Goal: Task Accomplishment & Management: Use online tool/utility

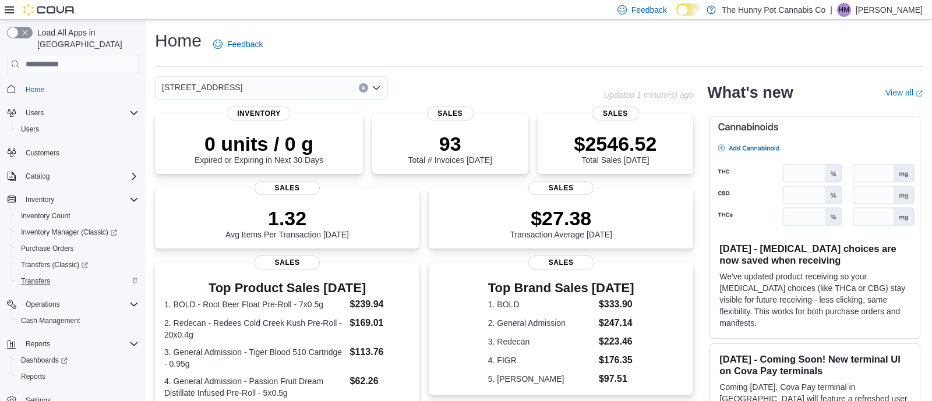
scroll to position [3, 0]
click at [44, 313] on span "Cash Management" at bounding box center [50, 317] width 59 height 9
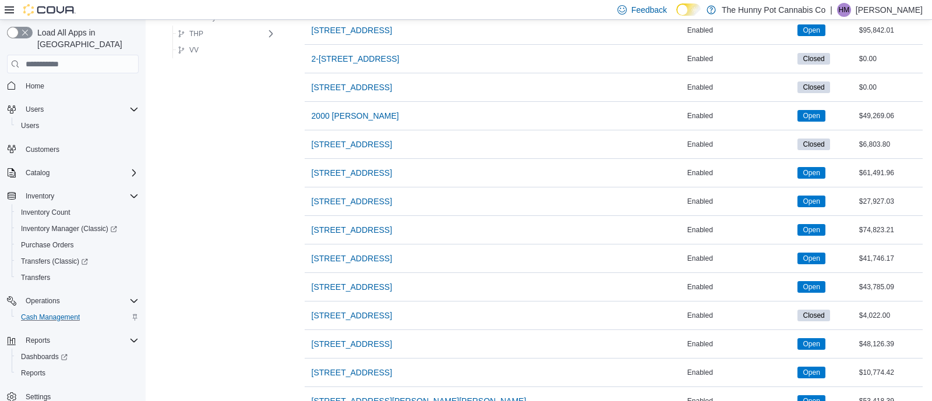
scroll to position [511, 0]
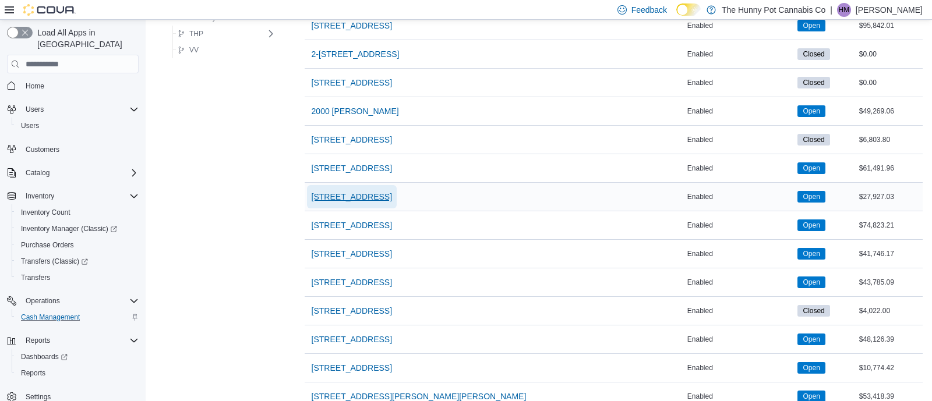
click at [341, 197] on span "[STREET_ADDRESS]" at bounding box center [352, 197] width 80 height 12
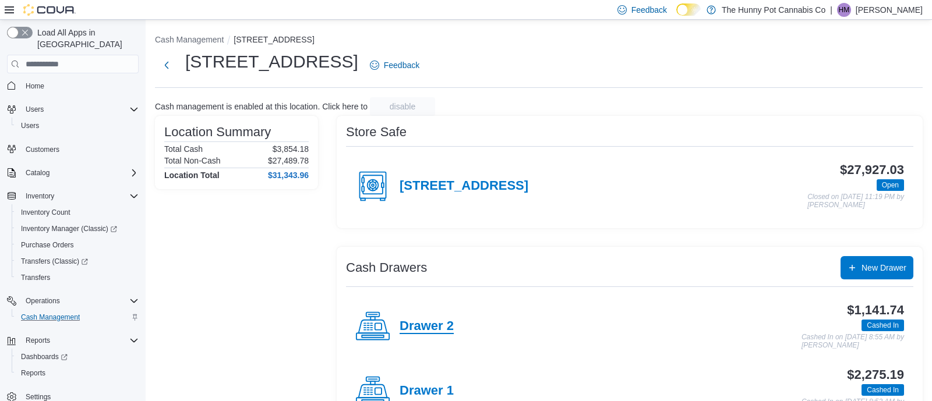
click at [429, 319] on h4 "Drawer 2" at bounding box center [427, 326] width 54 height 15
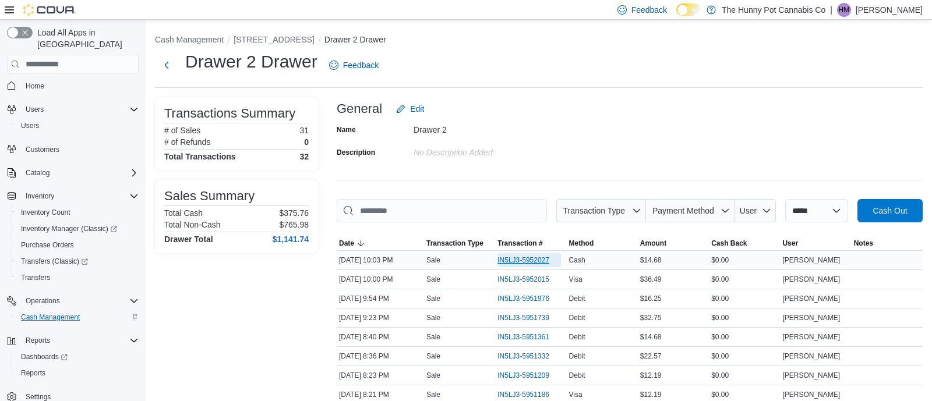
click at [510, 260] on span "IN5LJ3-5952027" at bounding box center [524, 260] width 52 height 9
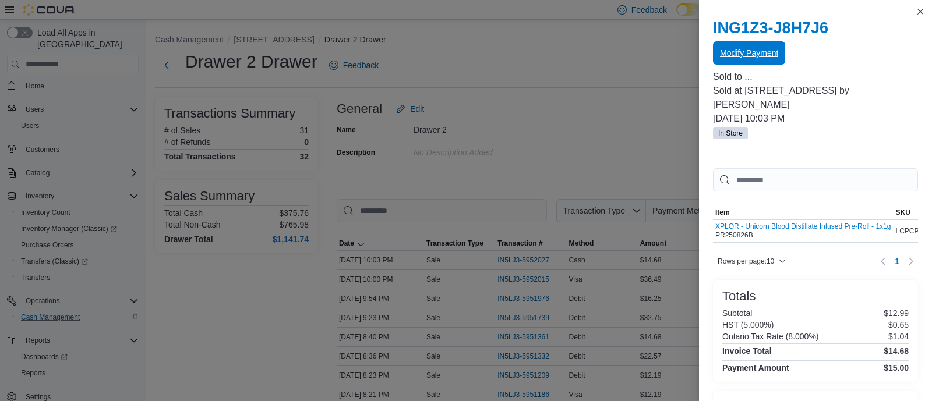
click at [743, 57] on span "Modify Payment" at bounding box center [749, 53] width 58 height 12
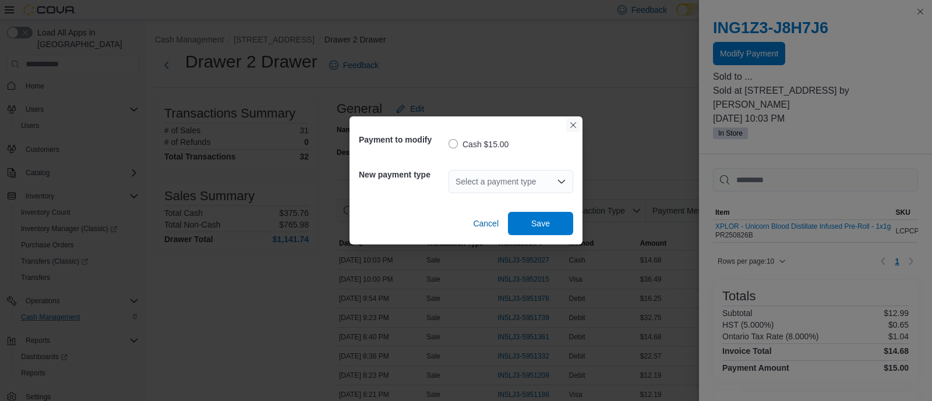
click at [574, 129] on button "Closes this modal window" at bounding box center [573, 125] width 14 height 14
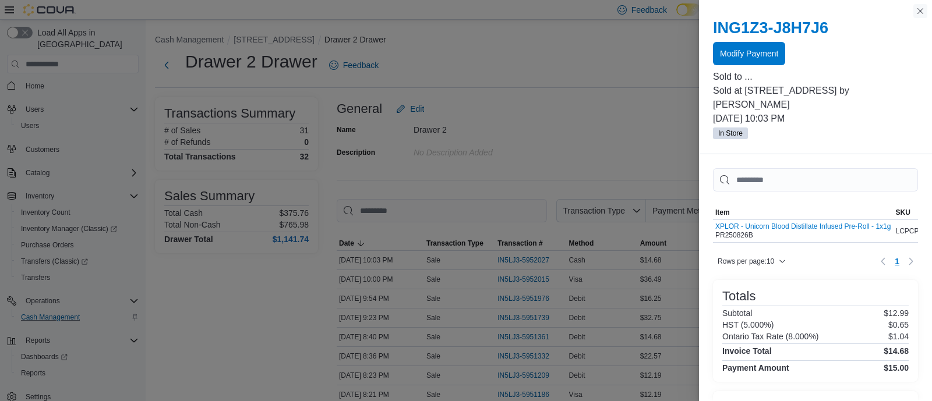
click at [921, 12] on button "Close this dialog" at bounding box center [921, 11] width 14 height 14
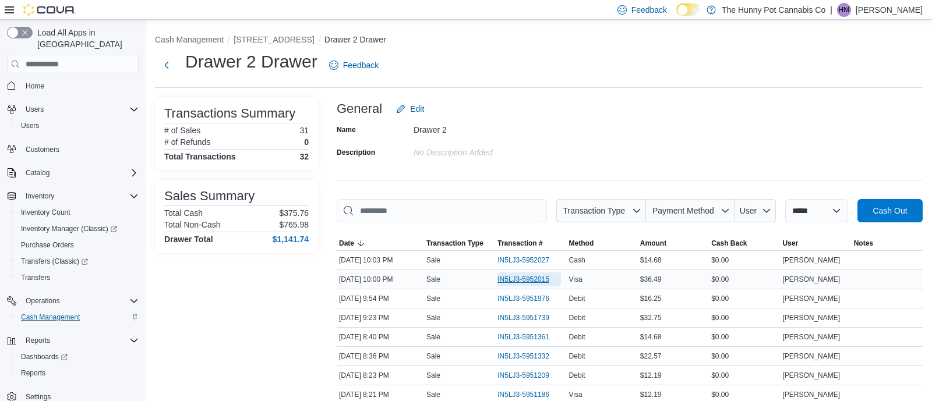
click at [504, 281] on span "IN5LJ3-5952015" at bounding box center [524, 279] width 52 height 9
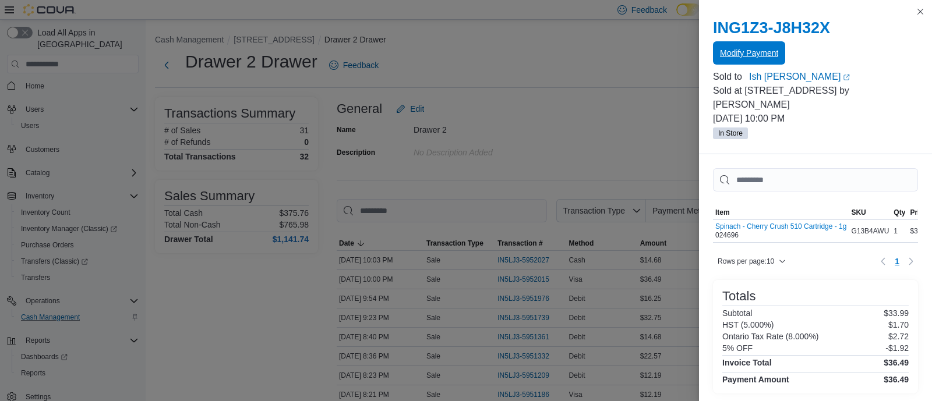
click at [734, 48] on span "Modify Payment" at bounding box center [749, 53] width 58 height 12
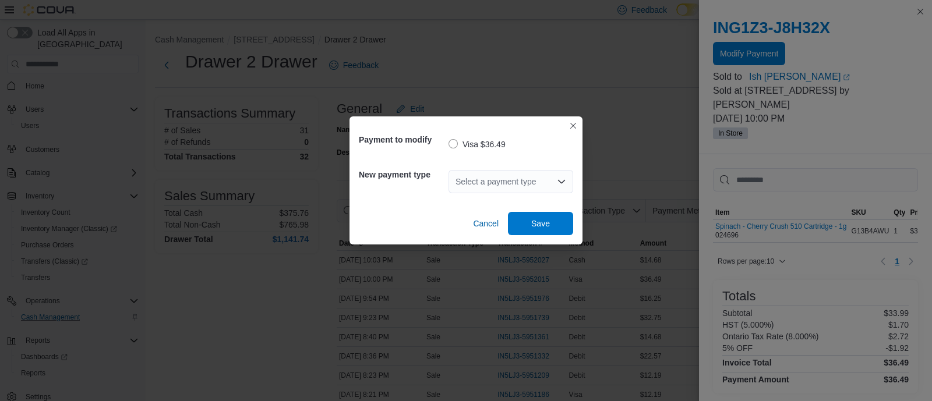
click at [516, 182] on div "Select a payment type" at bounding box center [511, 181] width 125 height 23
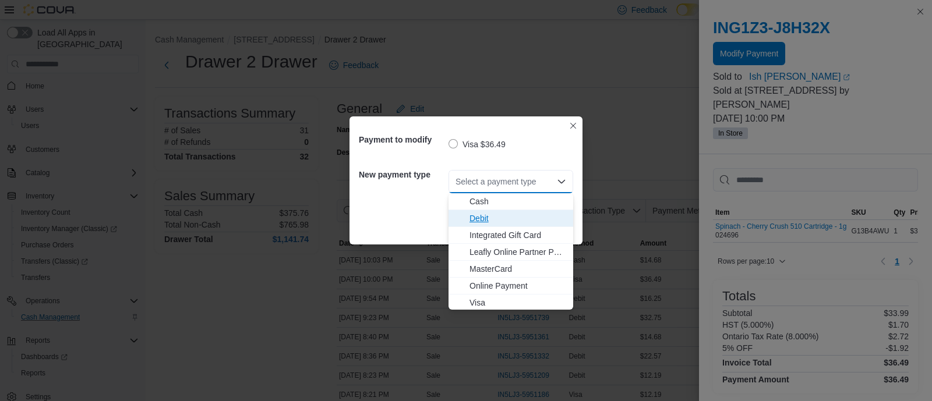
click at [481, 214] on span "Debit" at bounding box center [518, 219] width 97 height 12
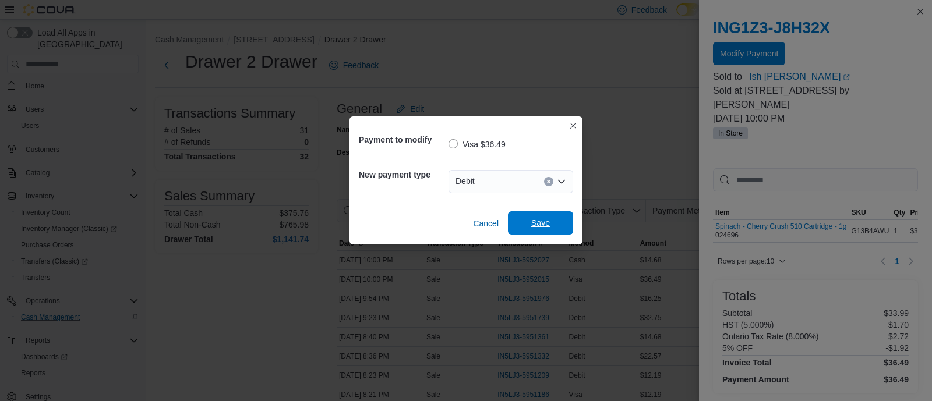
click at [533, 225] on span "Save" at bounding box center [540, 223] width 19 height 12
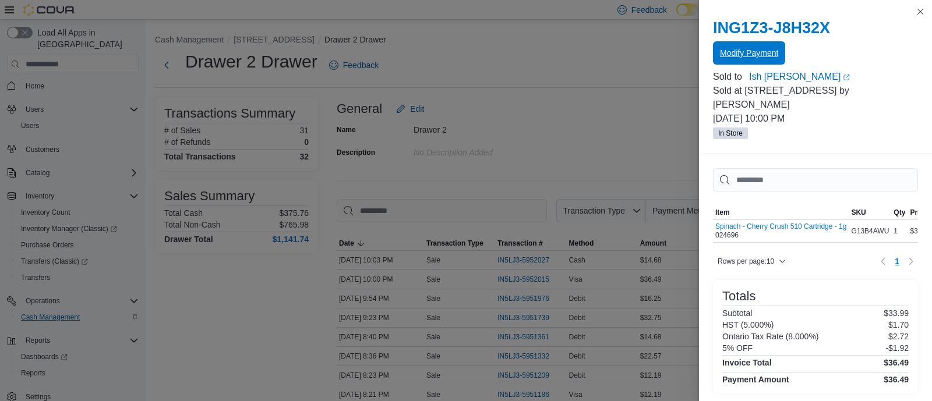
click at [742, 47] on span "Modify Payment" at bounding box center [749, 53] width 58 height 12
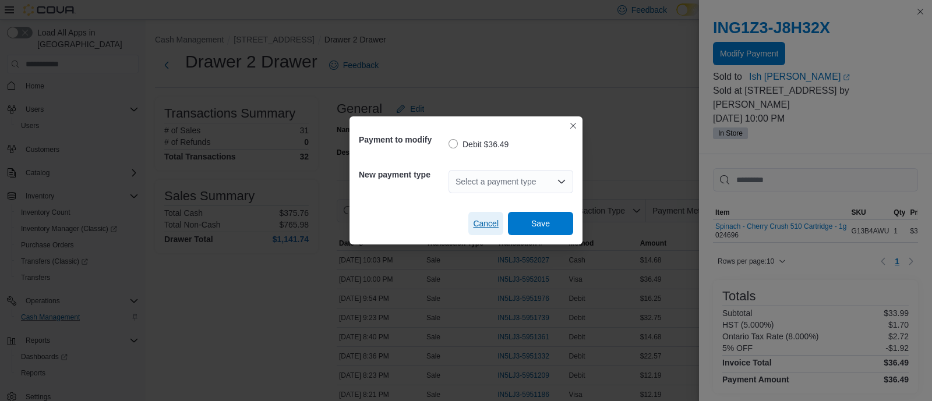
click at [482, 221] on span "Cancel" at bounding box center [486, 224] width 26 height 12
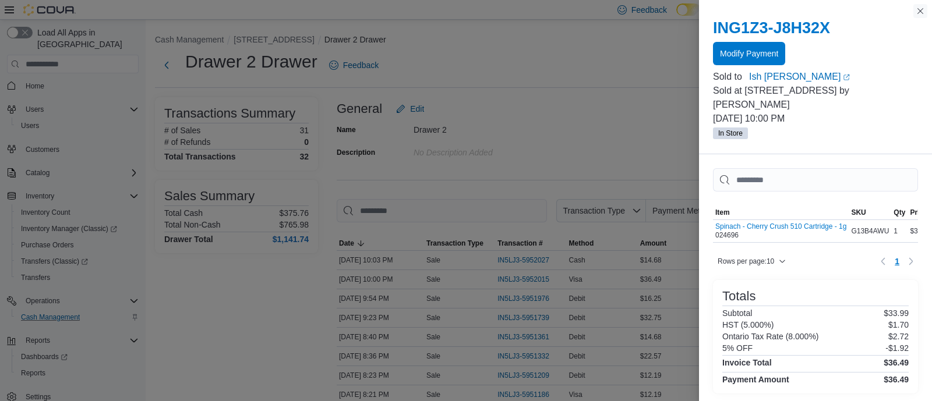
click at [919, 9] on button "Close this dialog" at bounding box center [921, 11] width 14 height 14
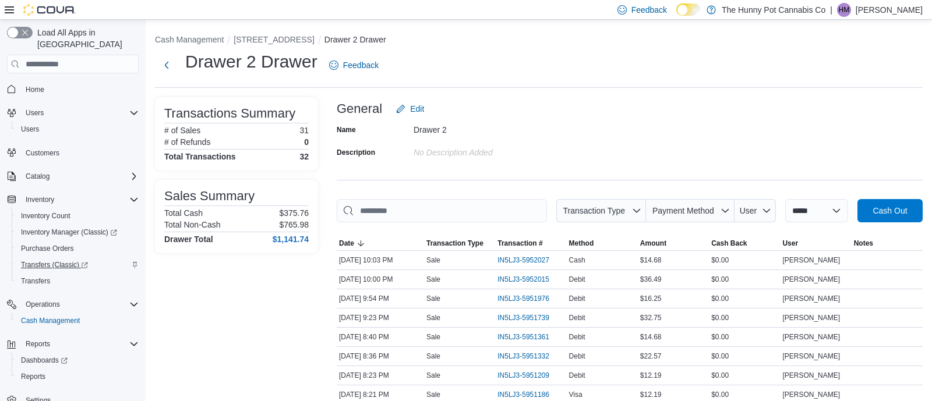
scroll to position [3, 0]
click at [44, 369] on span "Reports" at bounding box center [33, 373] width 24 height 9
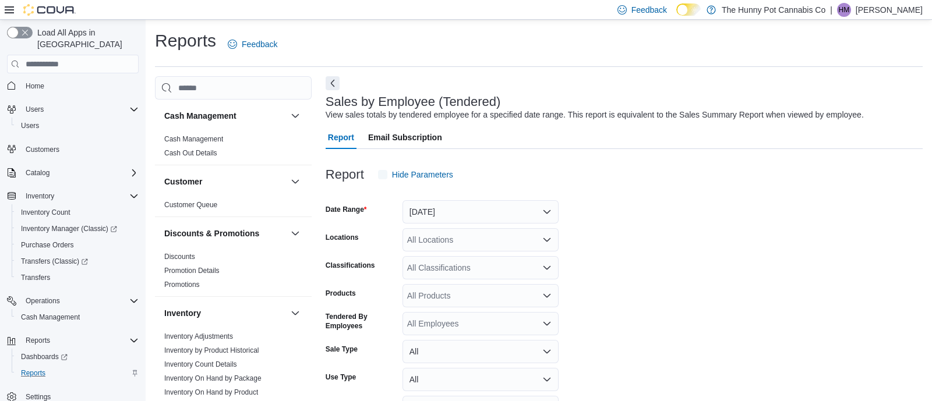
scroll to position [26, 0]
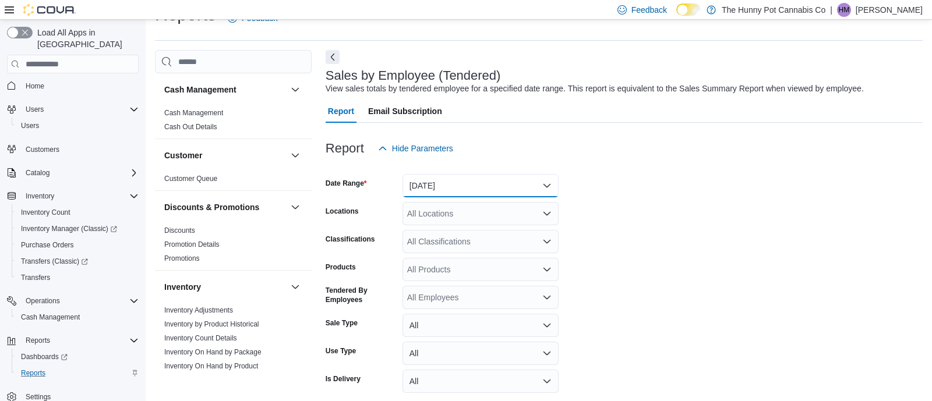
click at [443, 188] on button "Yesterday" at bounding box center [481, 185] width 156 height 23
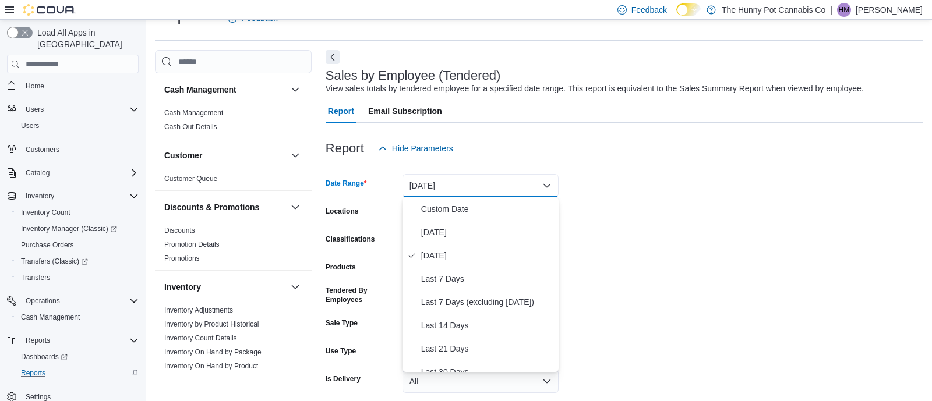
click at [633, 198] on form "Date Range Yesterday Locations All Locations Classifications All Classification…" at bounding box center [624, 293] width 597 height 266
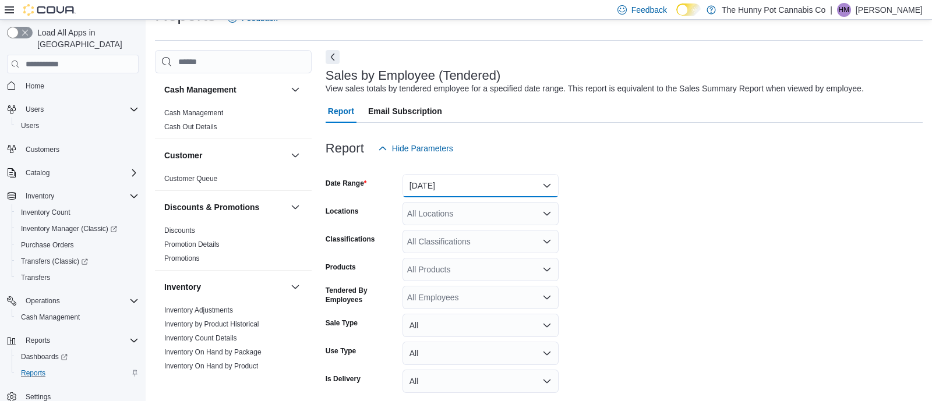
click at [465, 183] on button "Yesterday" at bounding box center [481, 185] width 156 height 23
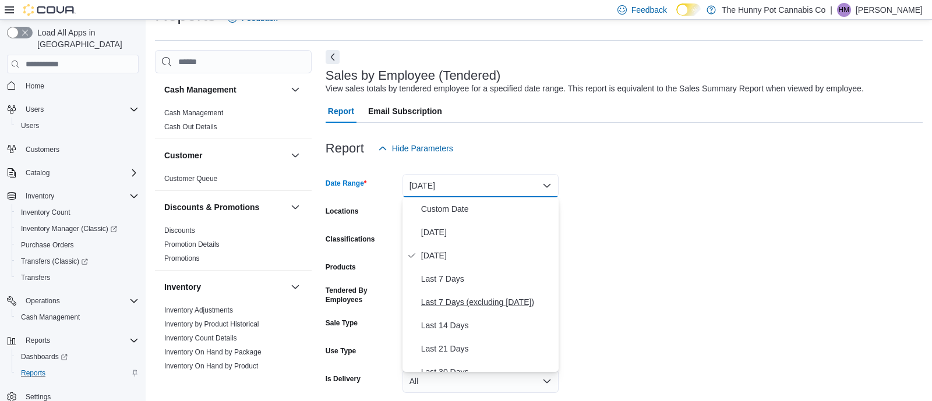
scroll to position [6, 0]
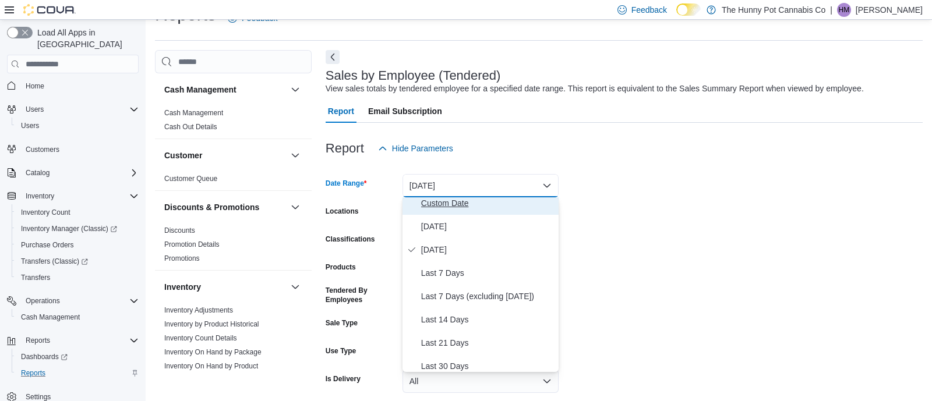
click at [449, 205] on span "Custom Date" at bounding box center [487, 203] width 133 height 14
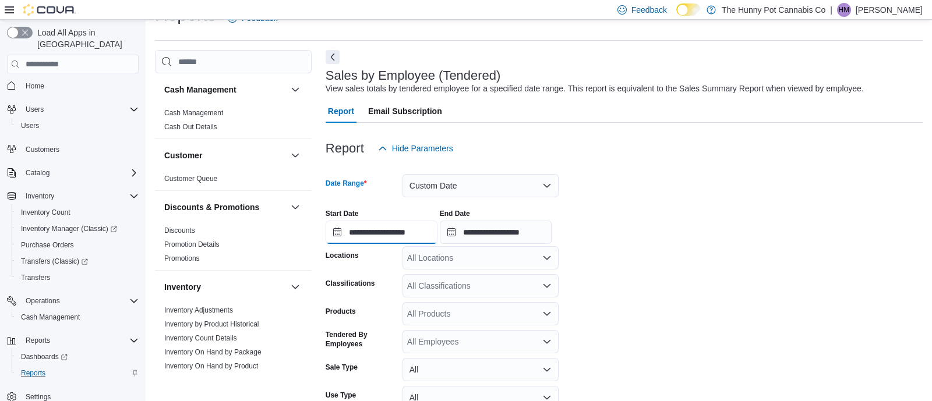
click at [438, 231] on input "**********" at bounding box center [382, 232] width 112 height 23
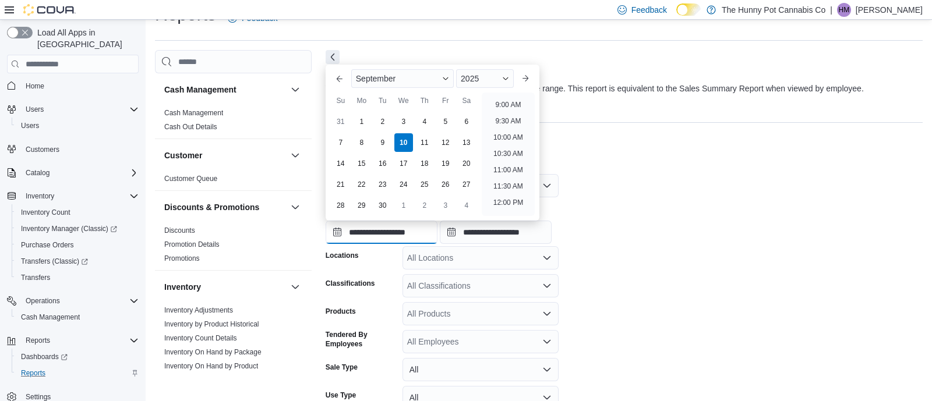
scroll to position [290, 0]
click at [500, 106] on li "9:00 AM" at bounding box center [508, 106] width 35 height 14
type input "**********"
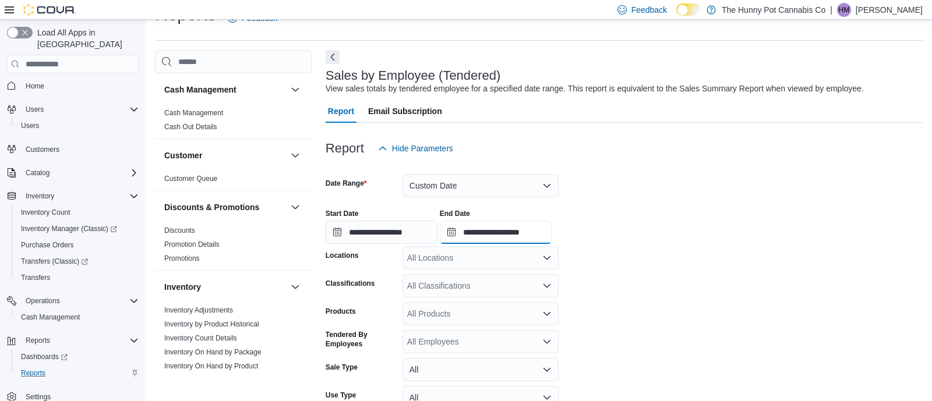
click at [552, 231] on input "**********" at bounding box center [496, 232] width 112 height 23
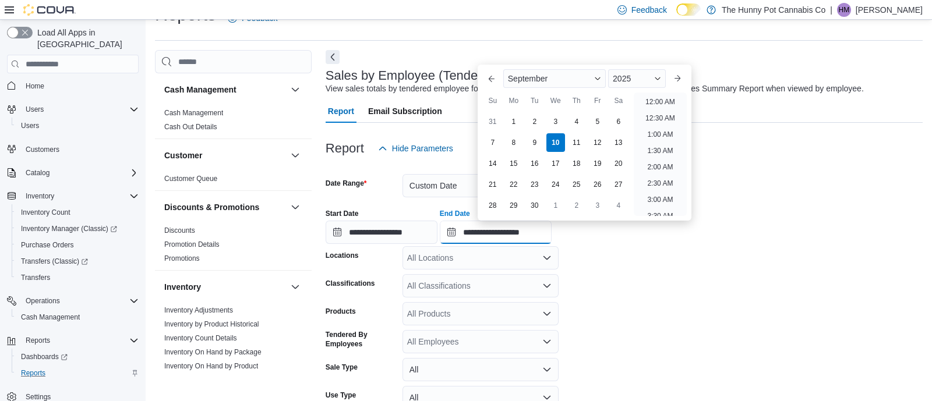
scroll to position [661, 0]
click at [652, 158] on li "10:00 PM" at bounding box center [660, 158] width 39 height 14
type input "**********"
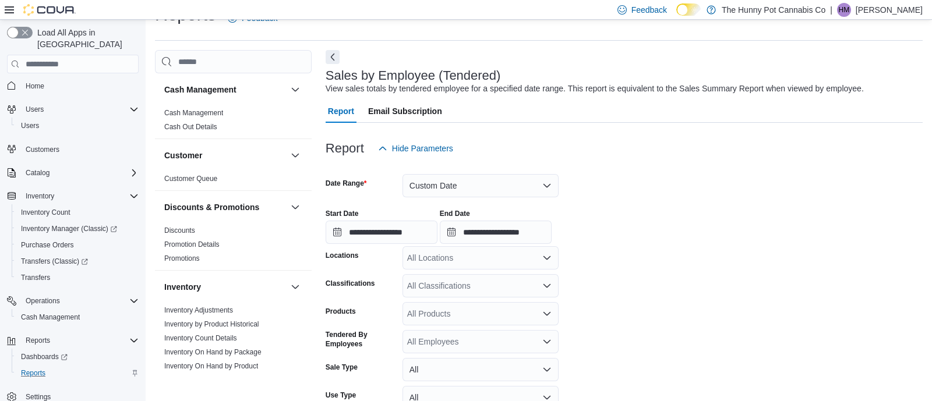
click at [487, 258] on div "All Locations" at bounding box center [481, 257] width 156 height 23
type input "***"
click at [485, 276] on div "[STREET_ADDRESS]" at bounding box center [481, 278] width 142 height 12
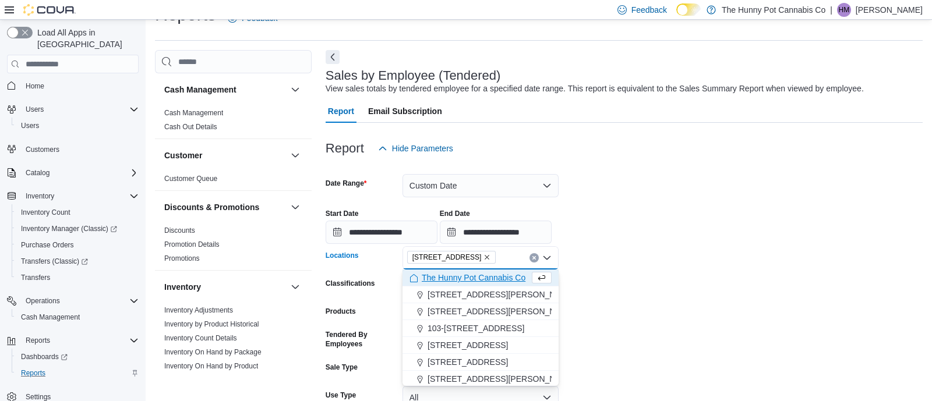
scroll to position [118, 0]
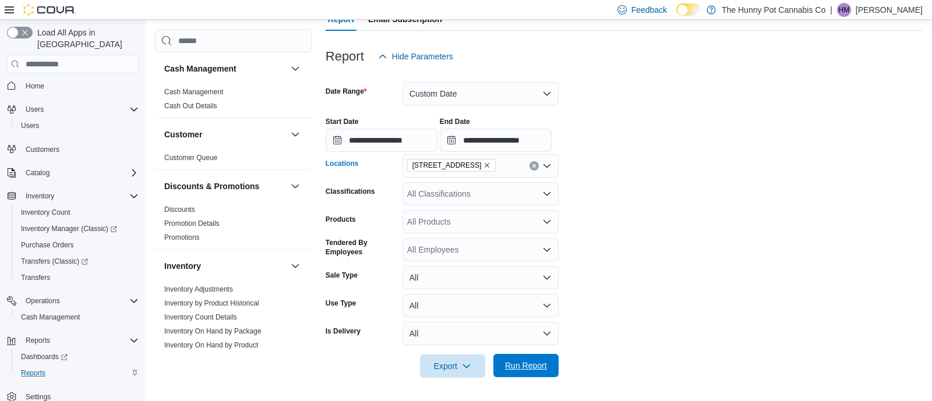
click at [510, 367] on span "Run Report" at bounding box center [526, 366] width 42 height 12
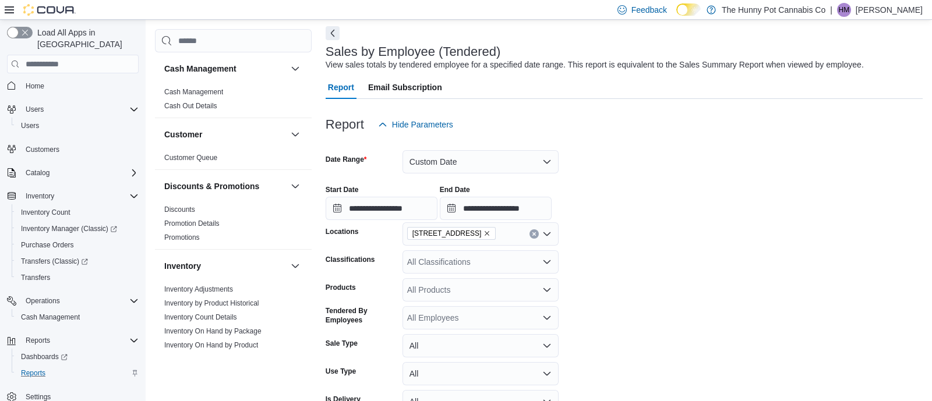
scroll to position [51, 0]
click at [438, 209] on input "**********" at bounding box center [382, 207] width 112 height 23
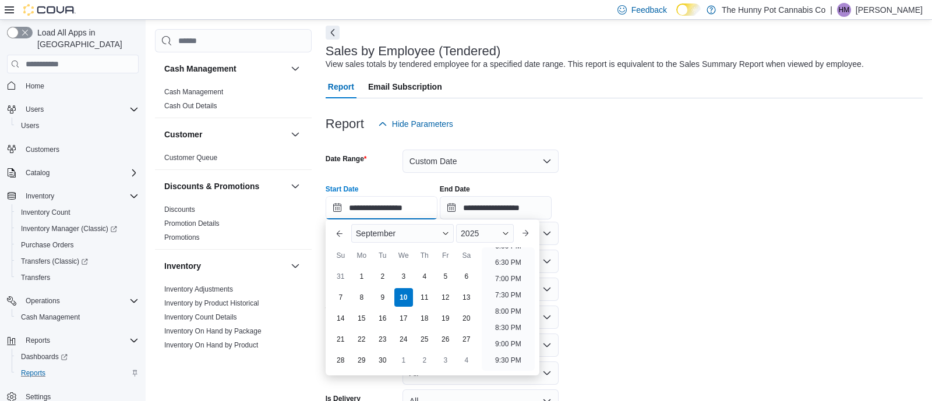
scroll to position [599, 0]
click at [508, 342] on li "9:00 PM" at bounding box center [509, 343] width 36 height 14
type input "**********"
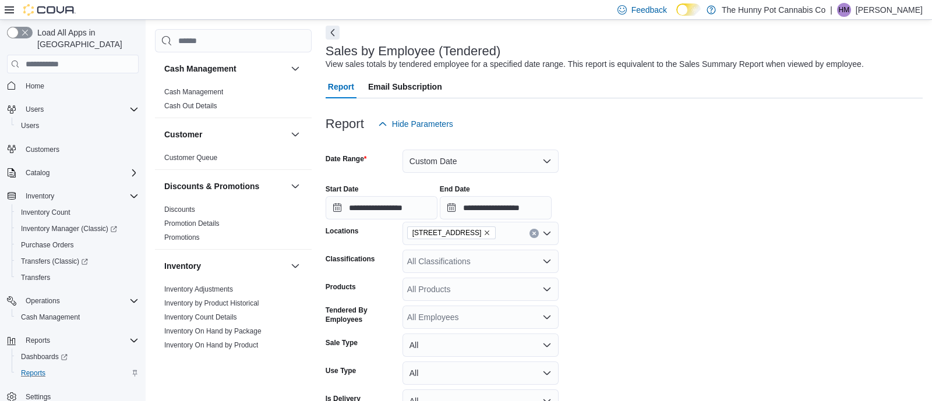
click at [560, 337] on form "**********" at bounding box center [624, 291] width 597 height 310
click at [590, 328] on form "**********" at bounding box center [624, 291] width 597 height 310
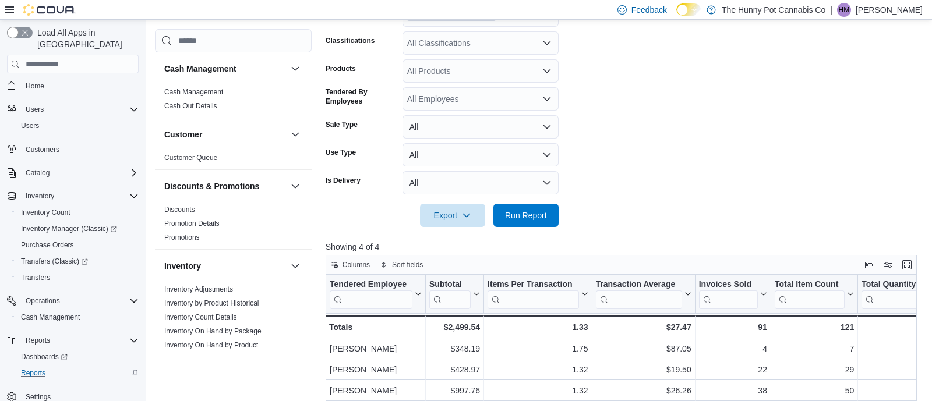
scroll to position [272, 0]
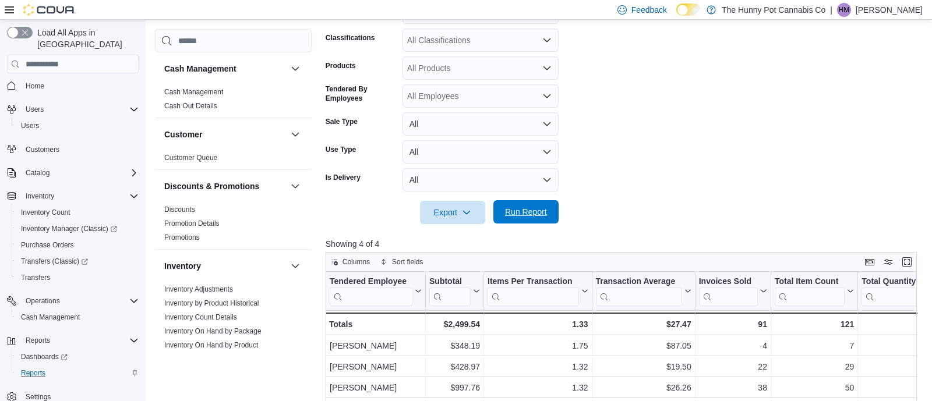
click at [516, 210] on span "Run Report" at bounding box center [526, 212] width 42 height 12
